Goal: Find specific page/section: Find specific page/section

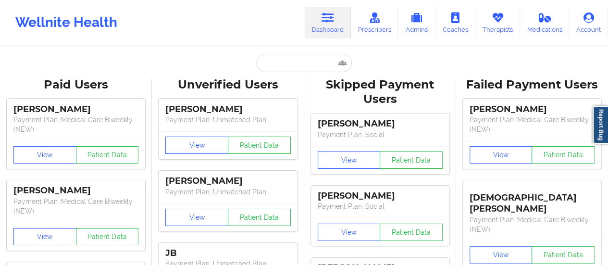
type input "[EMAIL_ADDRESS][DOMAIN_NAME]"
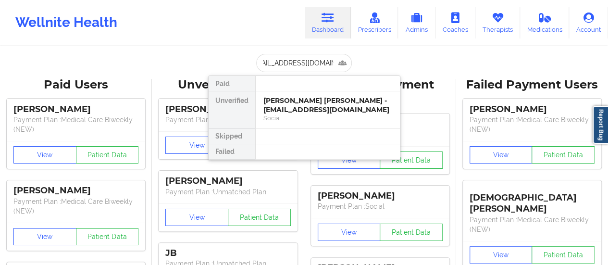
click at [289, 103] on div "[PERSON_NAME] [PERSON_NAME] - [EMAIL_ADDRESS][DOMAIN_NAME]" at bounding box center [327, 105] width 129 height 18
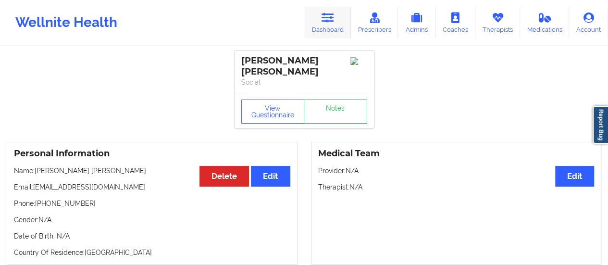
drag, startPoint x: 329, startPoint y: 39, endPoint x: 329, endPoint y: 24, distance: 14.9
click at [329, 24] on div "Wellnite Health Dashboard Prescribers Admins Coaches Therapists Medications Acc…" at bounding box center [304, 22] width 608 height 38
click at [329, 24] on link "Dashboard" at bounding box center [328, 23] width 46 height 32
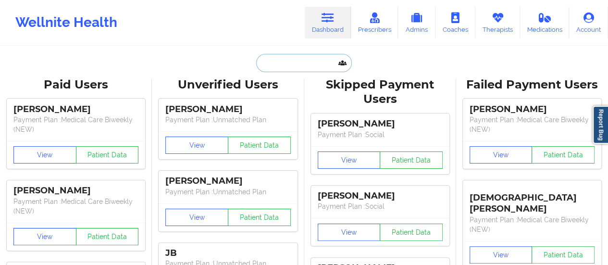
drag, startPoint x: 329, startPoint y: 24, endPoint x: 305, endPoint y: 55, distance: 39.6
click at [305, 55] on input "text" at bounding box center [303, 63] width 95 height 18
paste input "[EMAIL_ADDRESS][DOMAIN_NAME]"
type input "[EMAIL_ADDRESS][DOMAIN_NAME]"
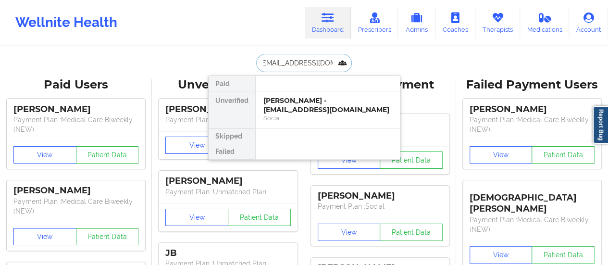
click at [298, 106] on div "[PERSON_NAME] - [EMAIL_ADDRESS][DOMAIN_NAME]" at bounding box center [327, 105] width 129 height 18
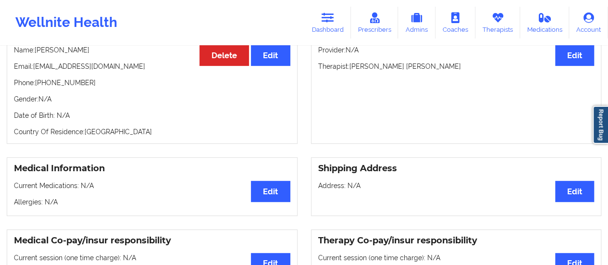
scroll to position [98, 0]
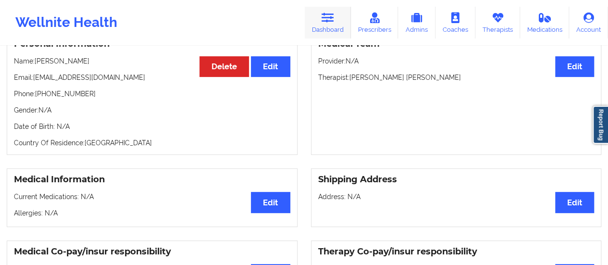
click at [326, 16] on icon at bounding box center [327, 17] width 12 height 11
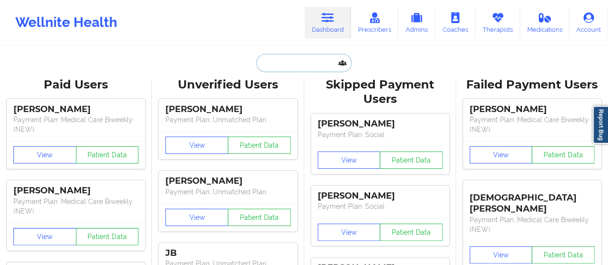
click at [280, 64] on input "text" at bounding box center [303, 63] width 95 height 18
paste input "[PERSON_NAME][EMAIL_ADDRESS][DOMAIN_NAME]"
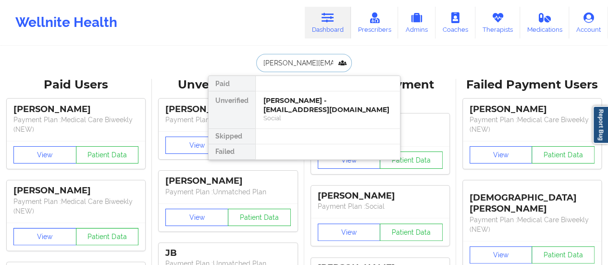
scroll to position [0, 12]
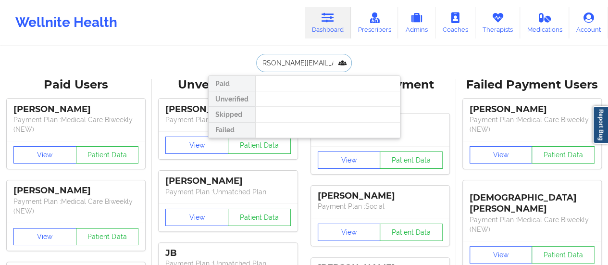
type input "[PERSON_NAME][EMAIL_ADDRESS][DOMAIN_NAME]"
